Goal: Information Seeking & Learning: Learn about a topic

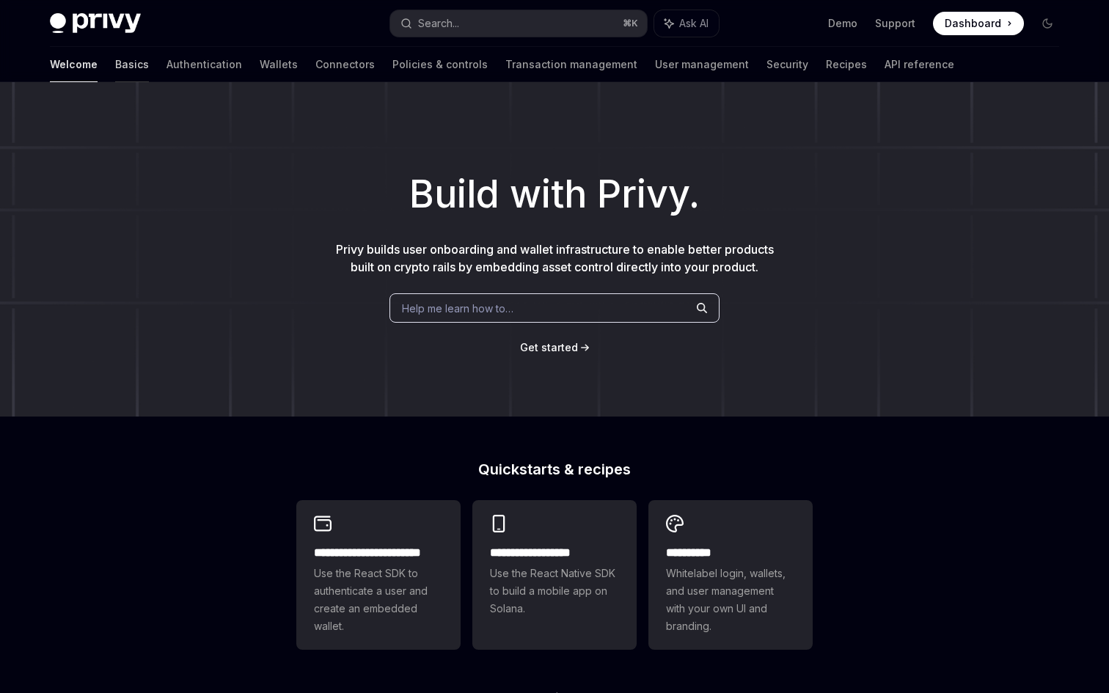
click at [115, 71] on link "Basics" at bounding box center [132, 64] width 34 height 35
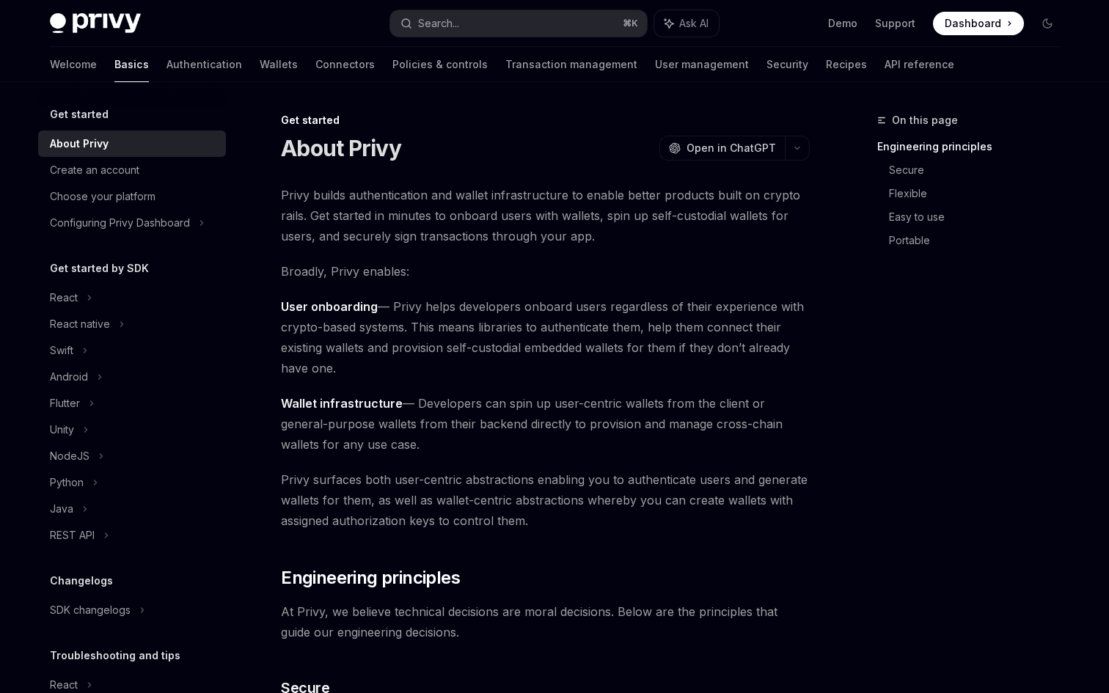
scroll to position [87, 0]
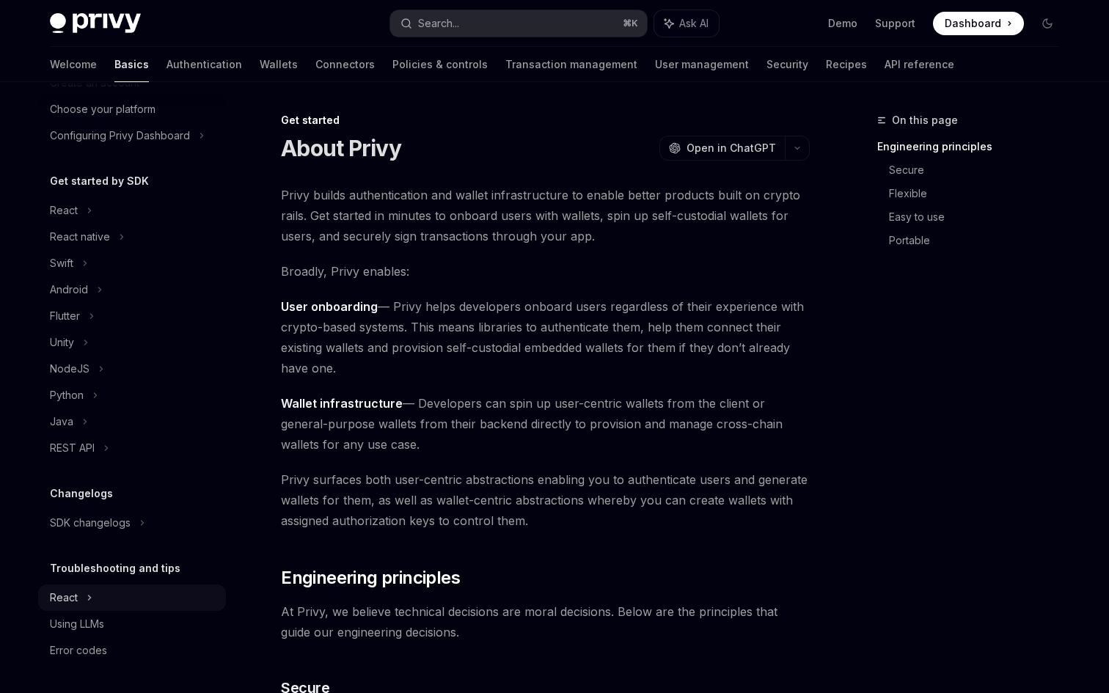
click at [114, 602] on div "React" at bounding box center [132, 598] width 188 height 26
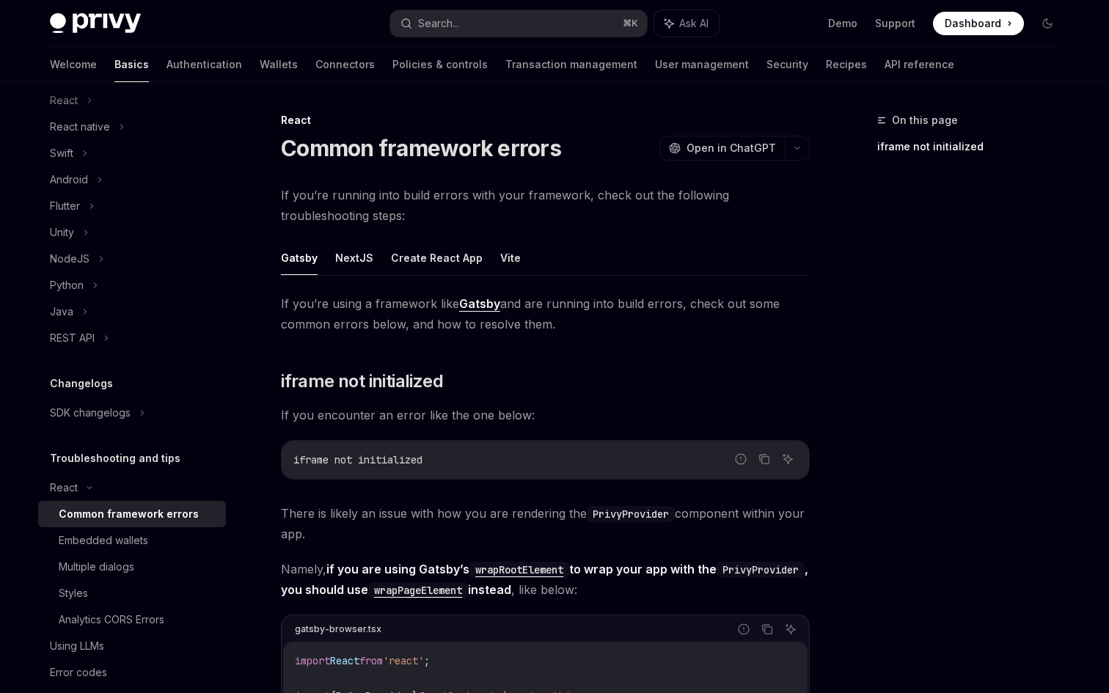
scroll to position [199, 0]
click at [140, 566] on div "Multiple dialogs" at bounding box center [138, 566] width 158 height 18
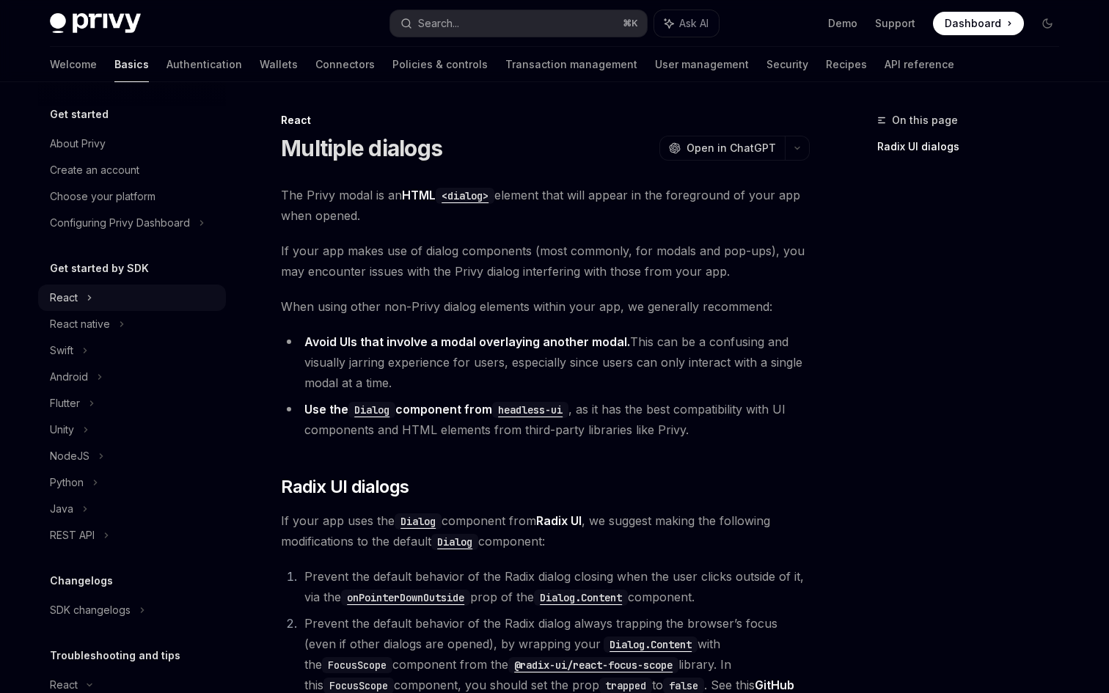
click at [123, 296] on div "React" at bounding box center [132, 298] width 188 height 26
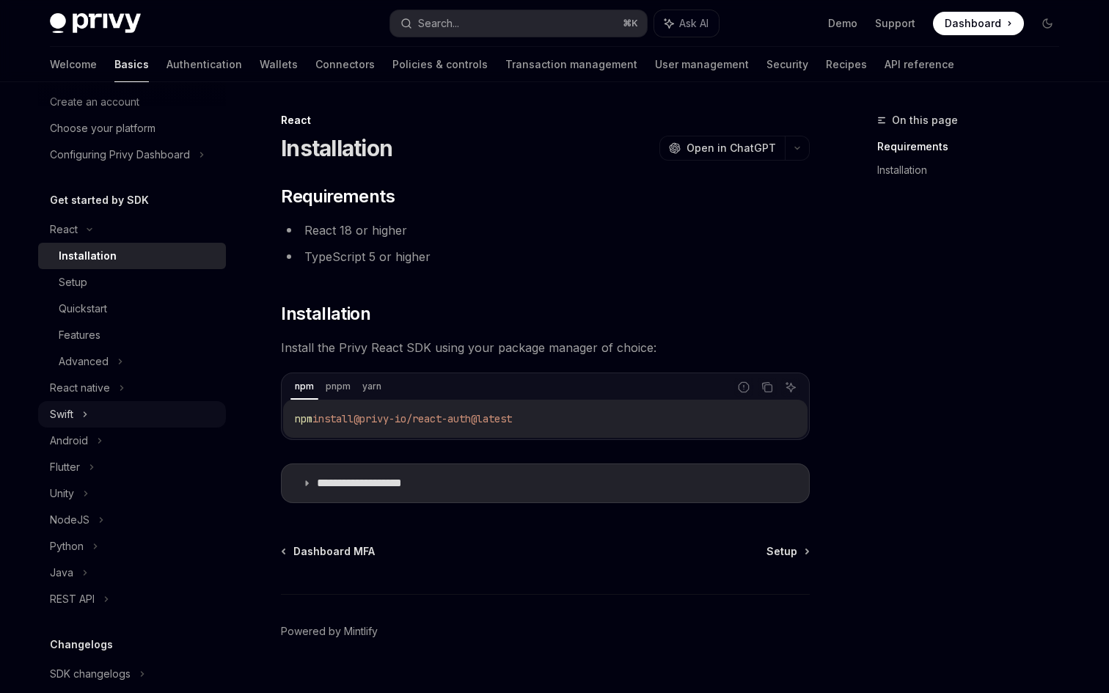
scroll to position [102, 0]
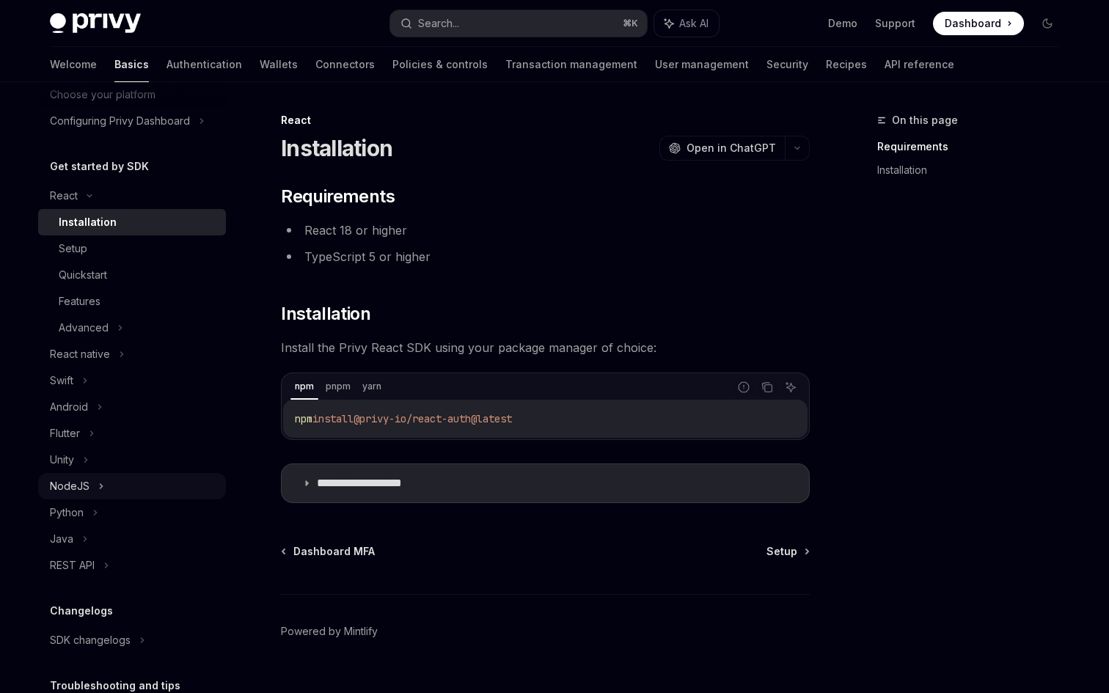
click at [115, 481] on div "NodeJS" at bounding box center [132, 486] width 188 height 26
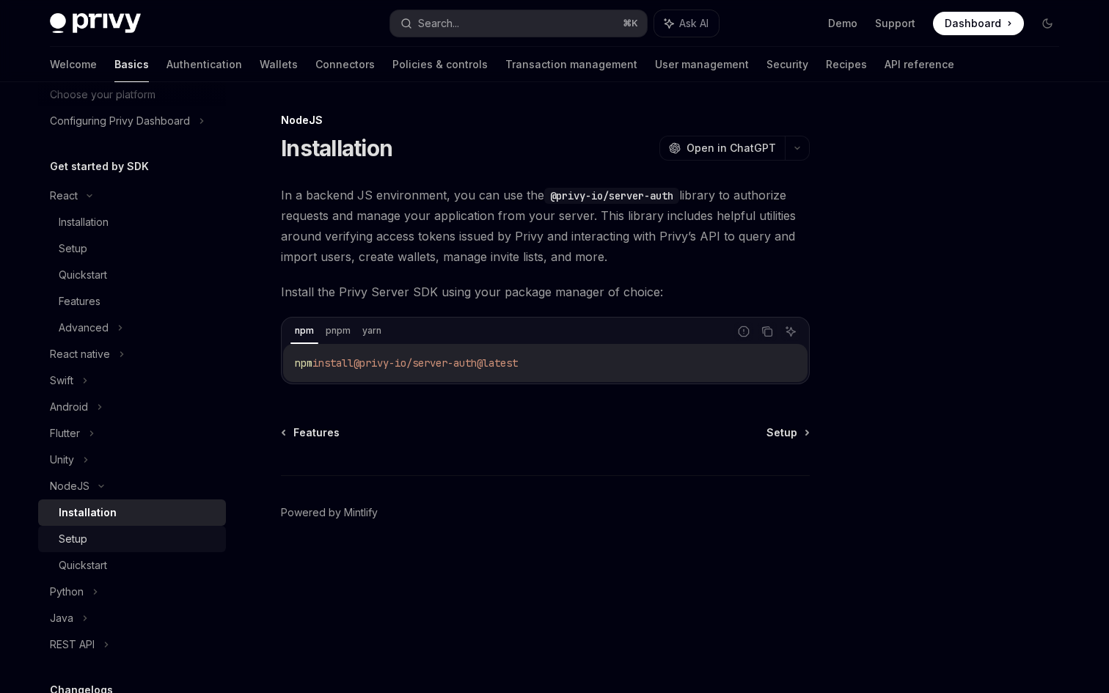
click at [118, 538] on div "Setup" at bounding box center [138, 539] width 158 height 18
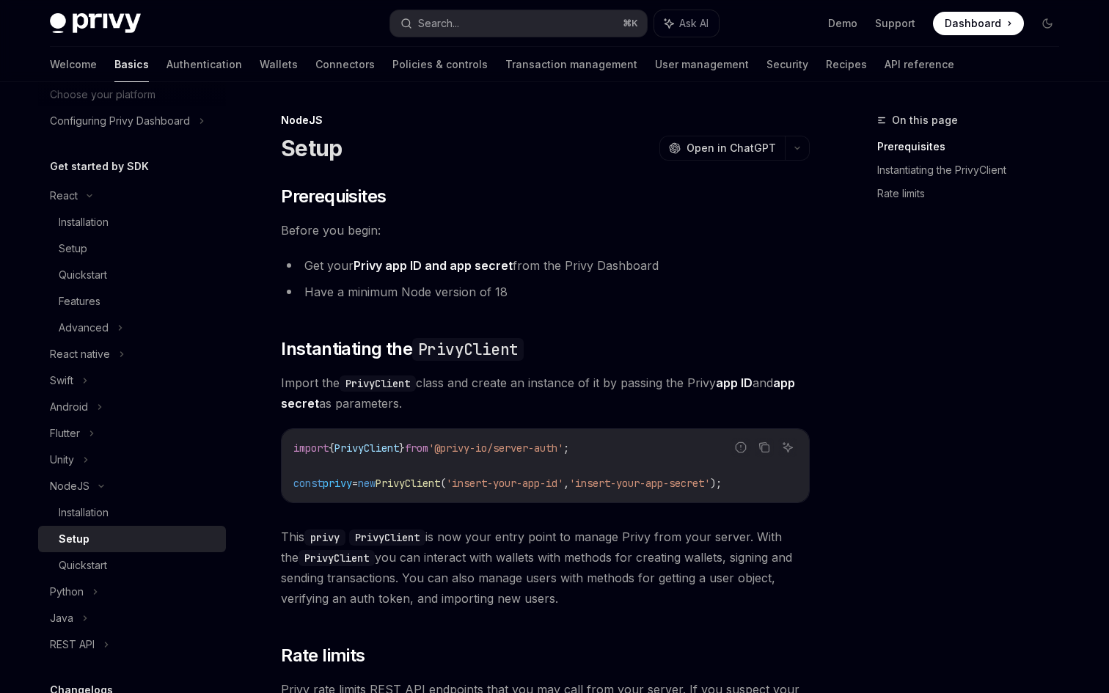
scroll to position [298, 0]
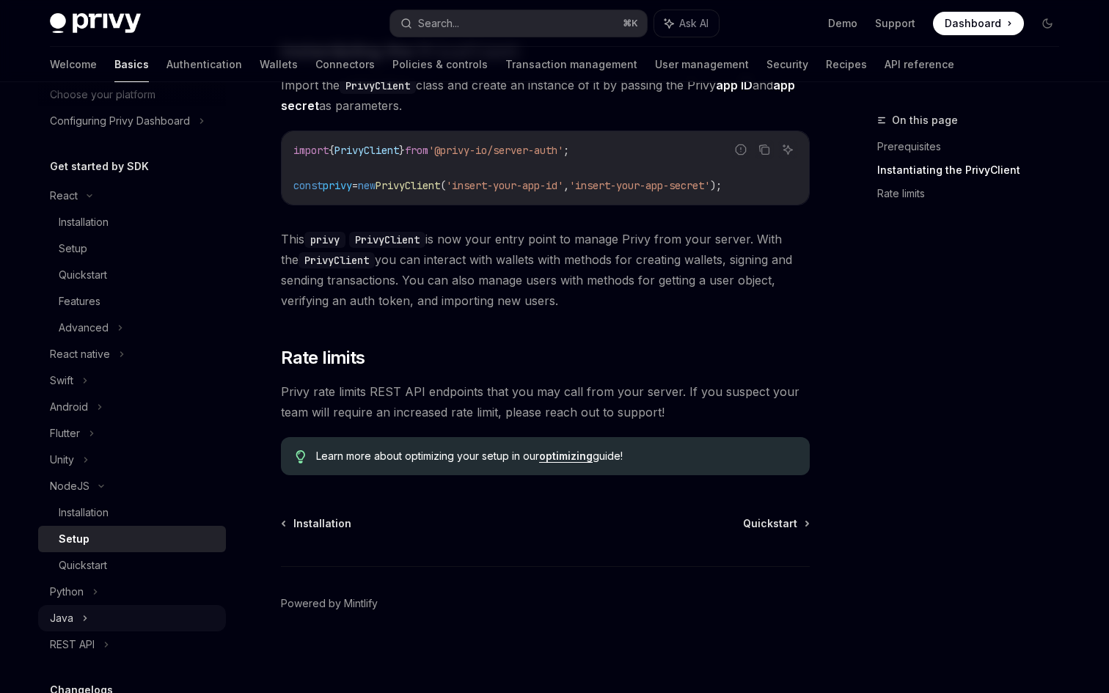
click at [112, 626] on div "Java" at bounding box center [132, 618] width 188 height 26
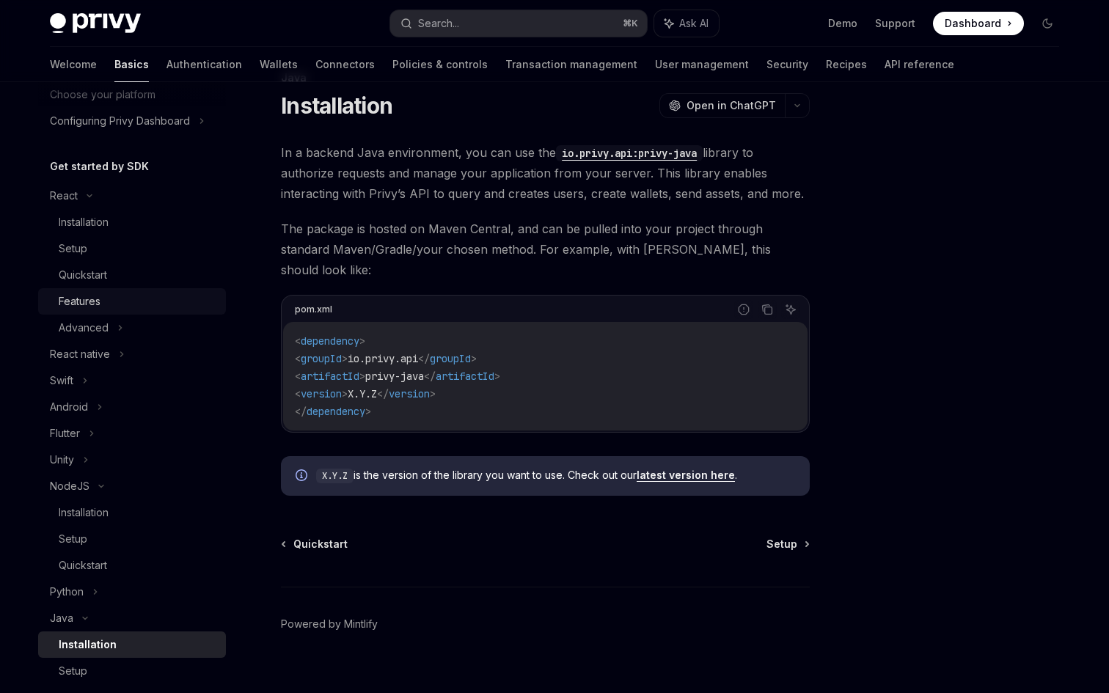
click at [94, 304] on div "Features" at bounding box center [80, 302] width 42 height 18
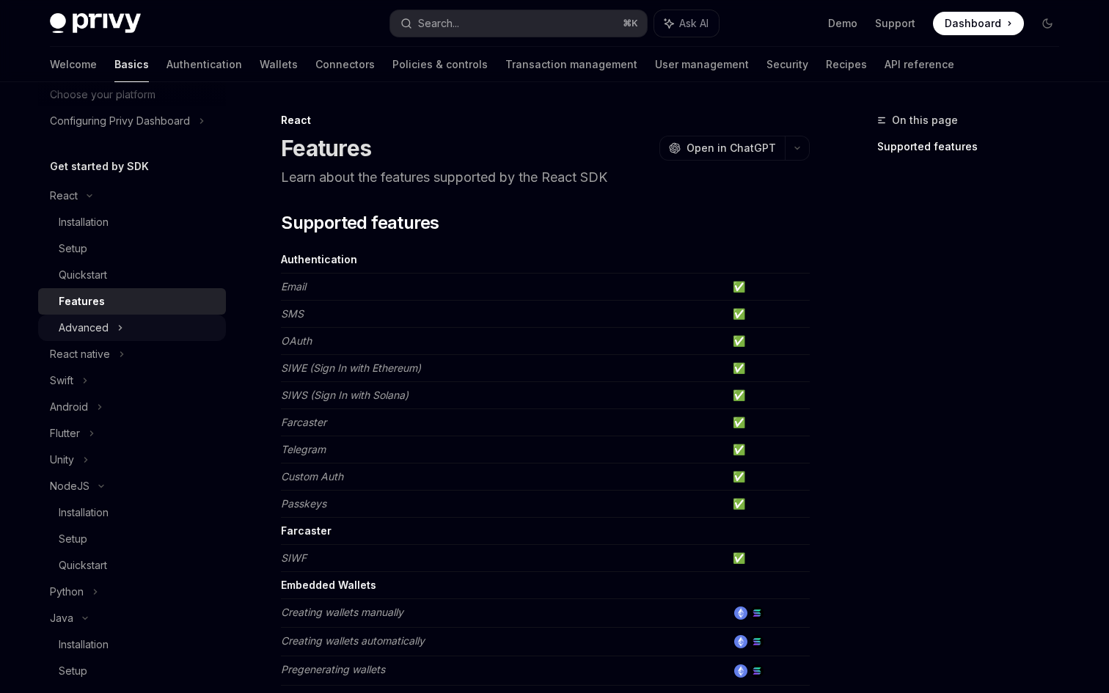
click at [128, 329] on div "Advanced" at bounding box center [132, 328] width 188 height 26
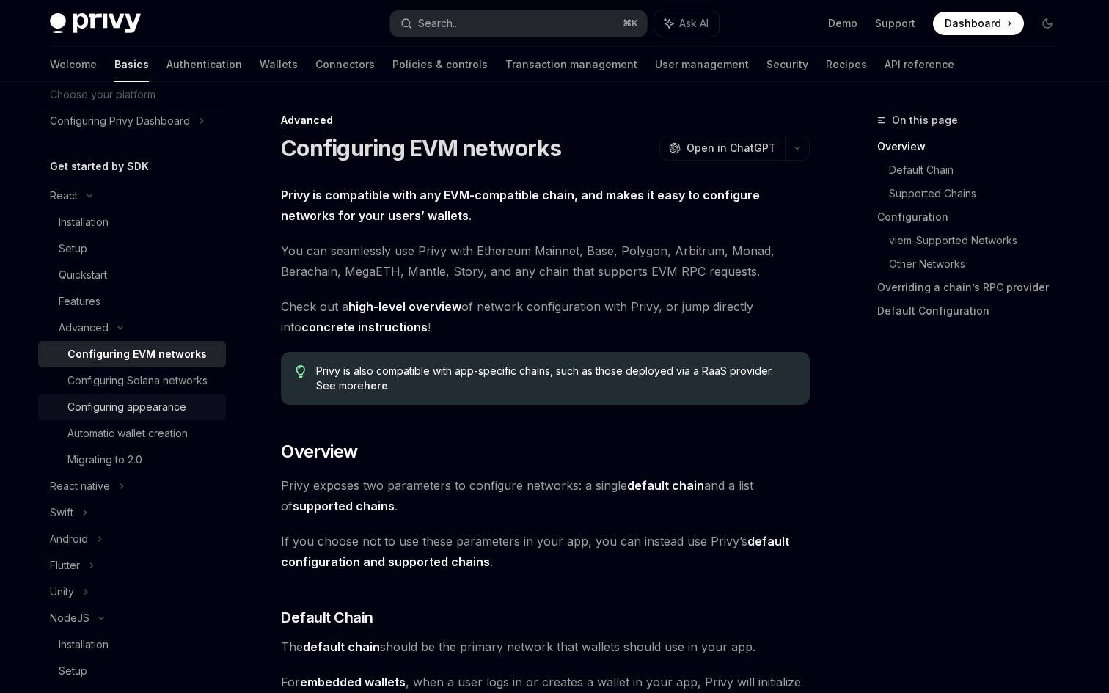
click at [156, 408] on div "Configuring appearance" at bounding box center [126, 407] width 119 height 18
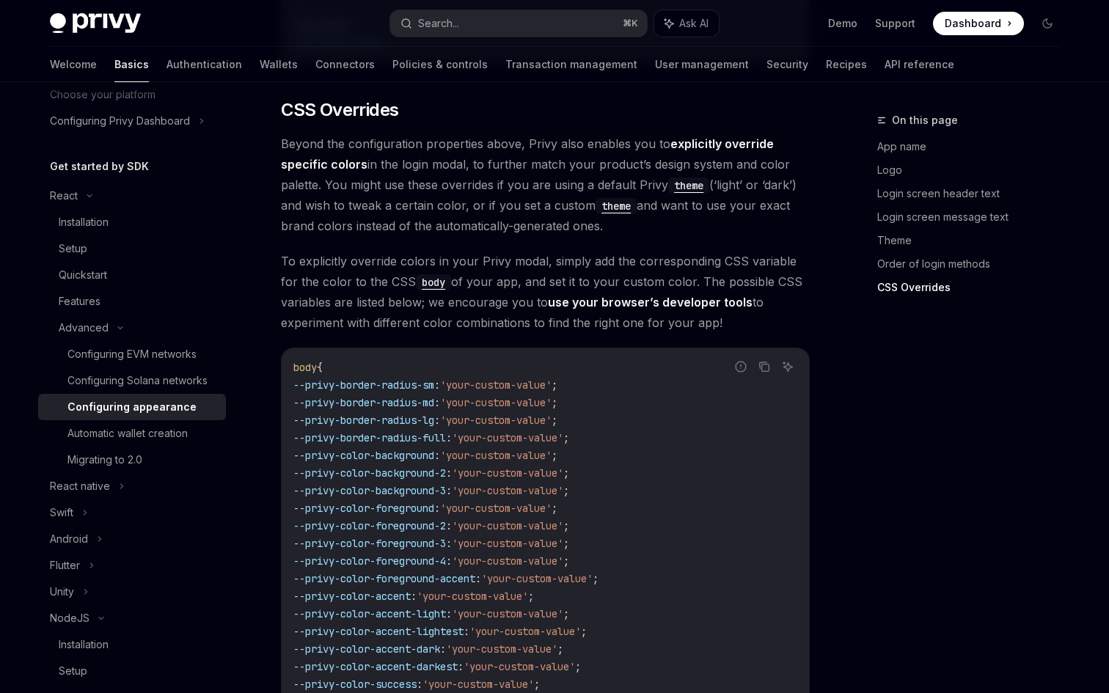
scroll to position [3430, 0]
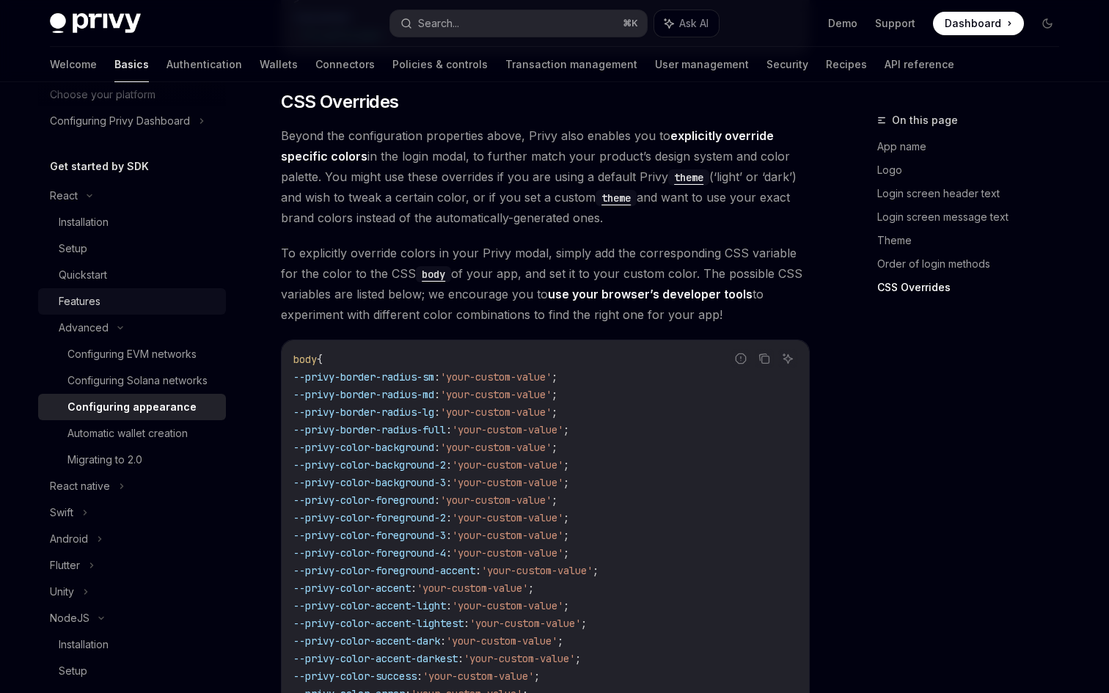
click at [123, 299] on div "Features" at bounding box center [138, 302] width 158 height 18
type textarea "*"
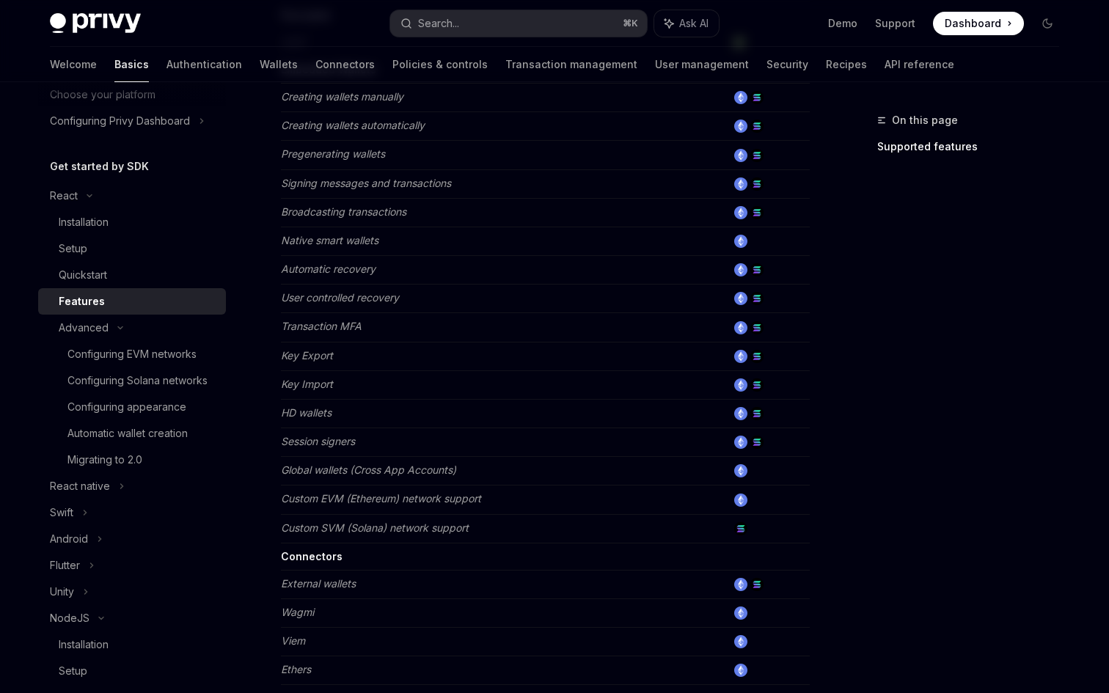
scroll to position [519, 0]
